Goal: Information Seeking & Learning: Learn about a topic

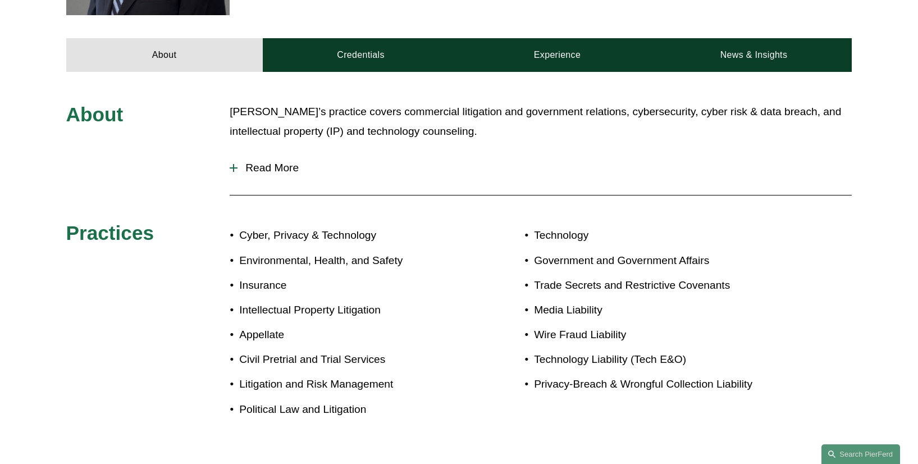
scroll to position [474, 0]
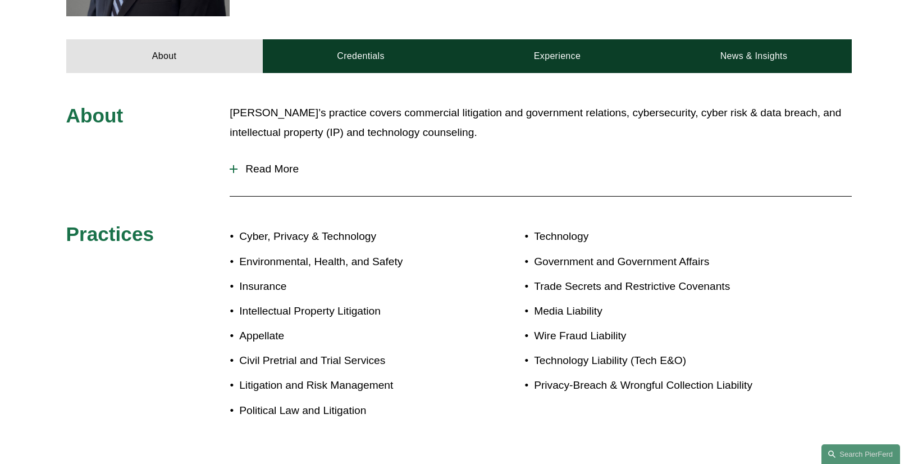
click at [332, 197] on div "About [PERSON_NAME]’s practice covers commercial litigation and government rela…" at bounding box center [459, 272] width 918 height 338
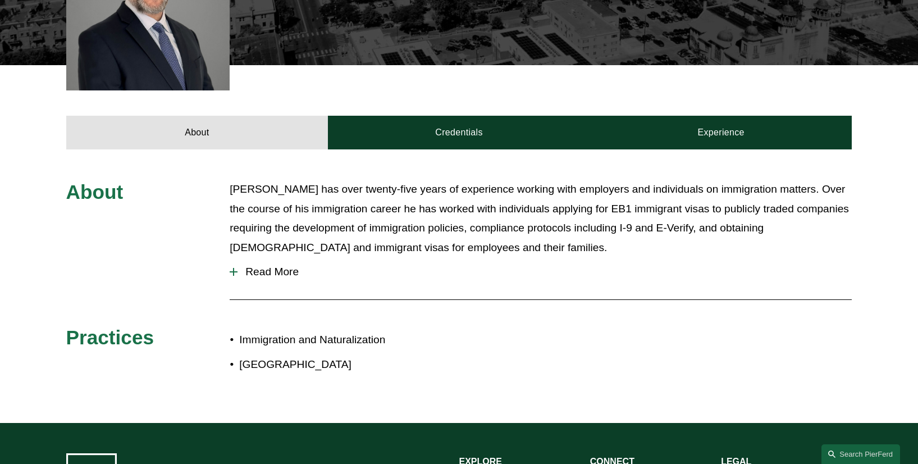
scroll to position [395, 0]
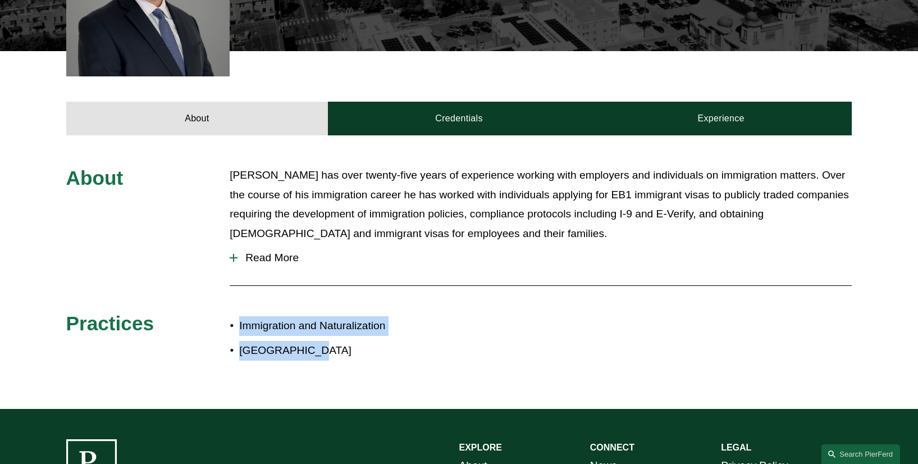
drag, startPoint x: 304, startPoint y: 351, endPoint x: 228, endPoint y: 301, distance: 91.2
click at [228, 301] on div "About [PERSON_NAME] has over twenty-five years of experience working with emplo…" at bounding box center [459, 272] width 918 height 213
drag, startPoint x: 227, startPoint y: 172, endPoint x: 397, endPoint y: 263, distance: 192.9
click at [397, 263] on div "About [PERSON_NAME] has over twenty-five years of experience working with emplo…" at bounding box center [459, 272] width 918 height 213
click at [374, 222] on p "[PERSON_NAME] has over twenty-five years of experience working with employers a…" at bounding box center [541, 204] width 622 height 77
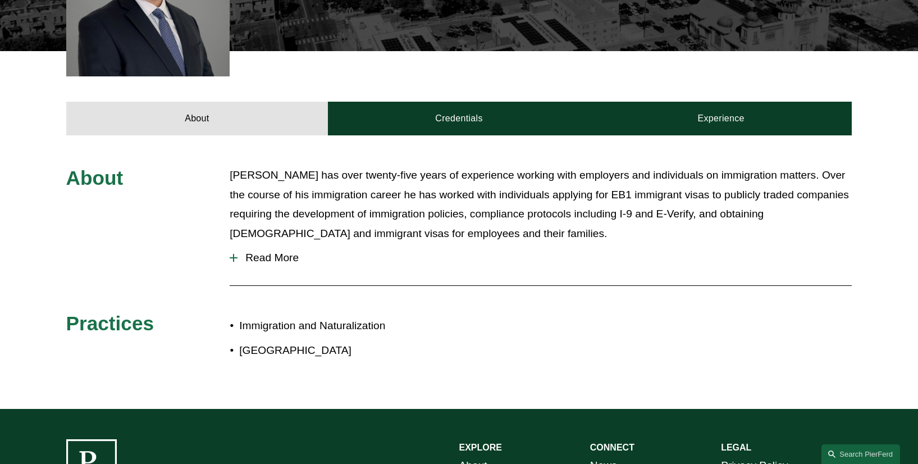
click at [267, 260] on span "Read More" at bounding box center [544, 258] width 614 height 12
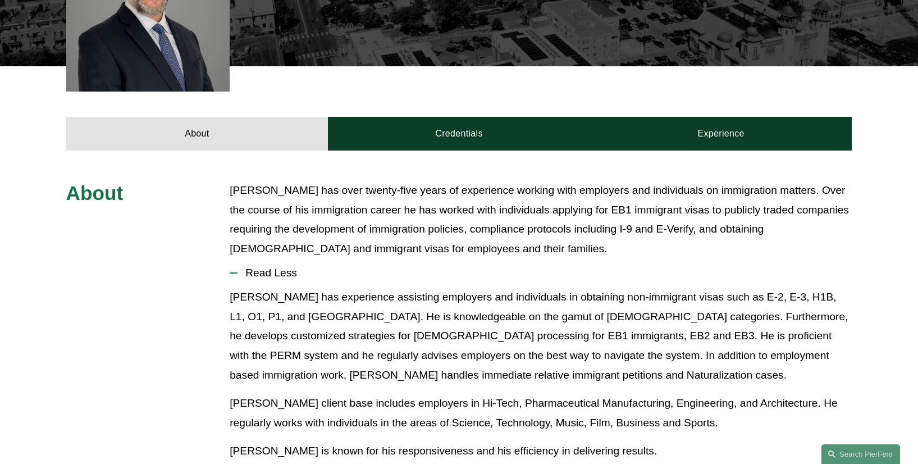
scroll to position [163, 0]
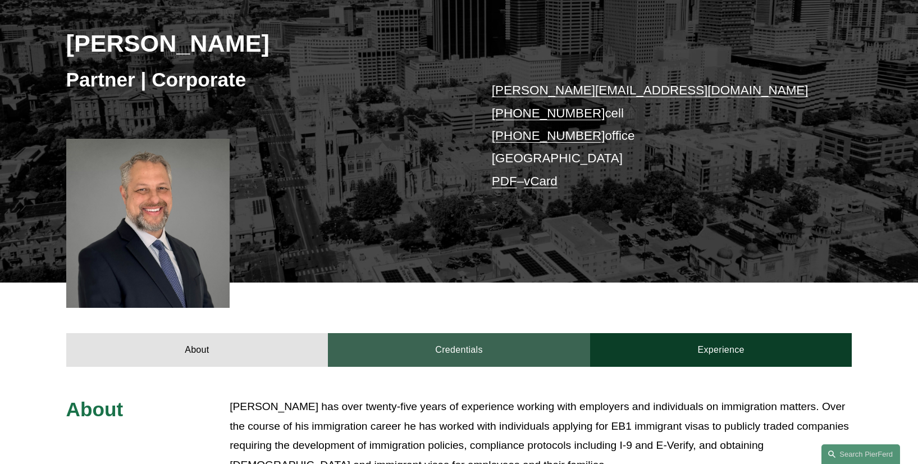
click at [432, 352] on link "Credentials" at bounding box center [459, 350] width 262 height 34
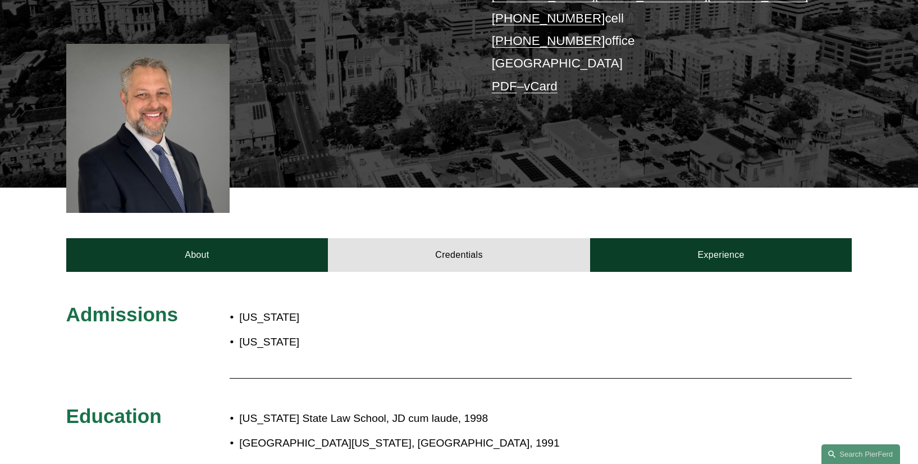
scroll to position [258, 0]
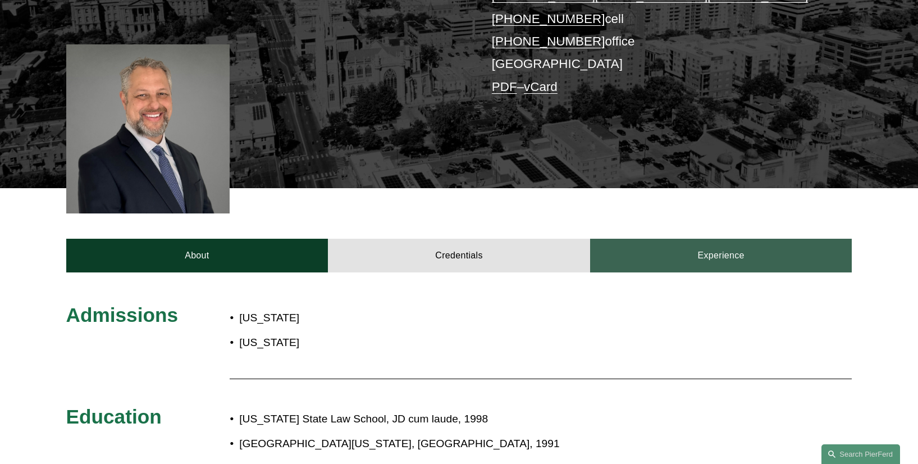
click at [669, 255] on link "Experience" at bounding box center [721, 256] width 262 height 34
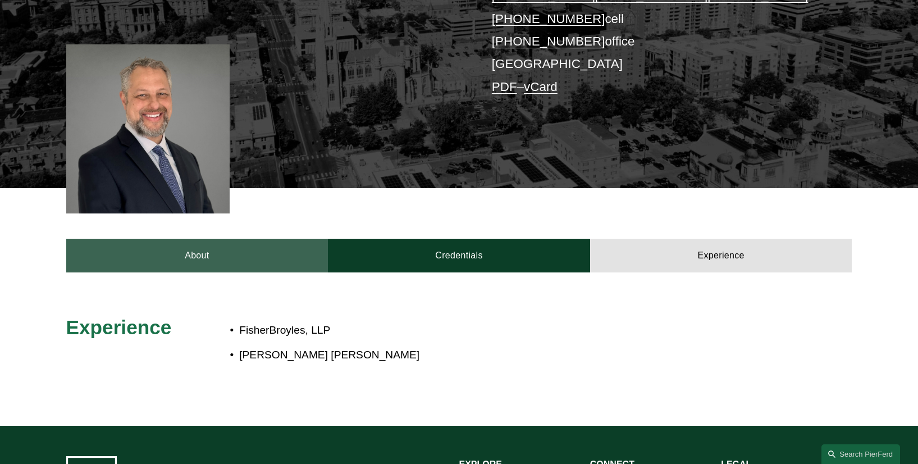
click at [221, 248] on link "About" at bounding box center [197, 256] width 262 height 34
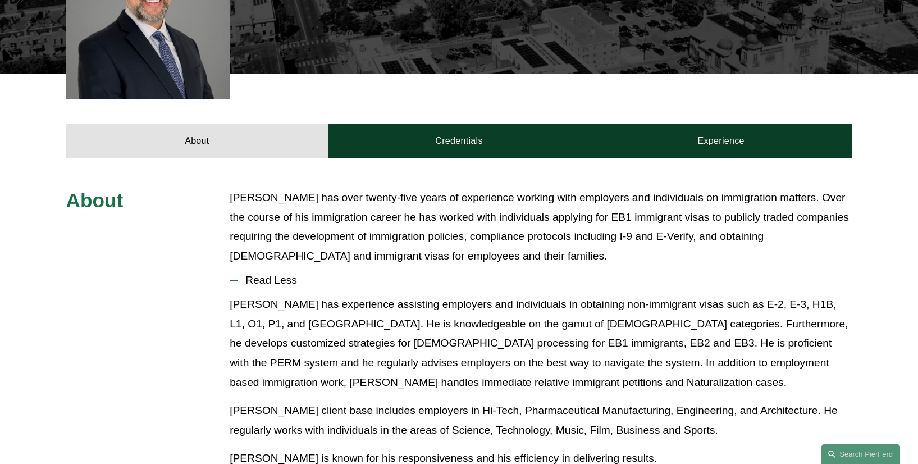
scroll to position [367, 0]
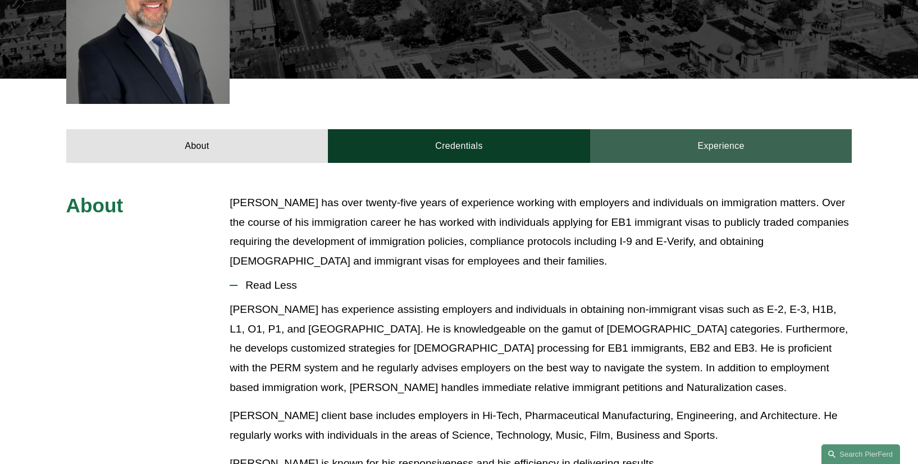
click at [729, 140] on link "Experience" at bounding box center [721, 146] width 262 height 34
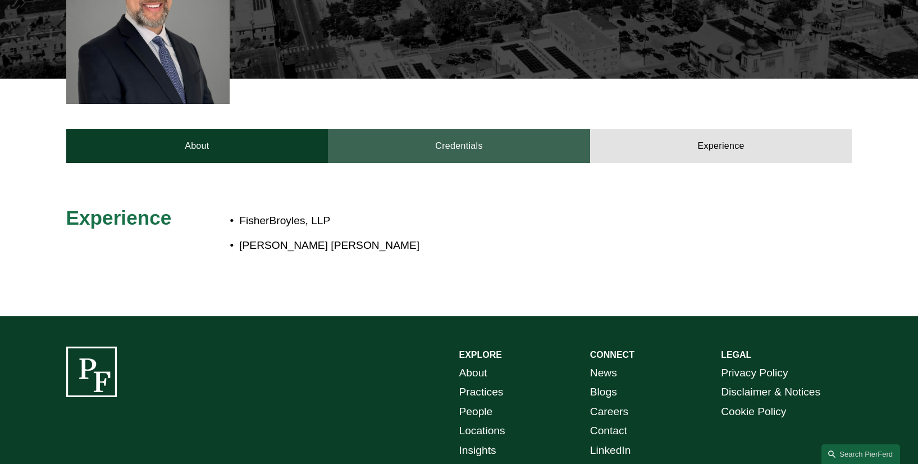
click at [533, 139] on link "Credentials" at bounding box center [459, 146] width 262 height 34
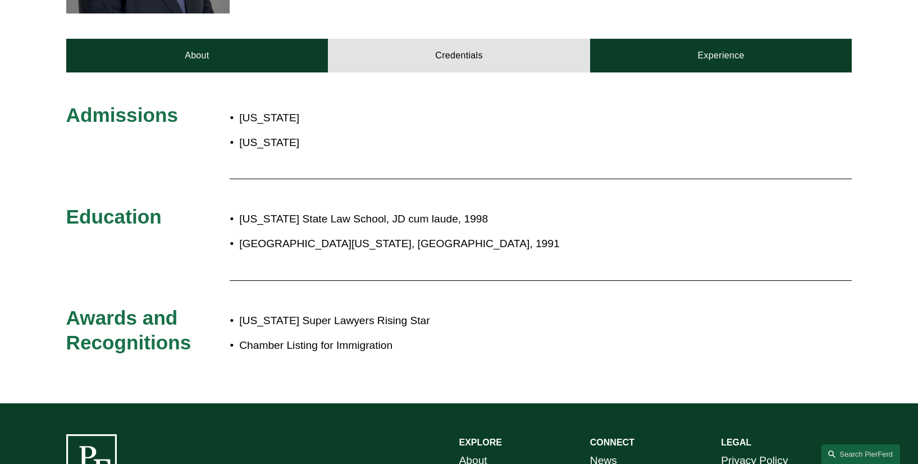
scroll to position [469, 0]
